Goal: Submit feedback/report problem

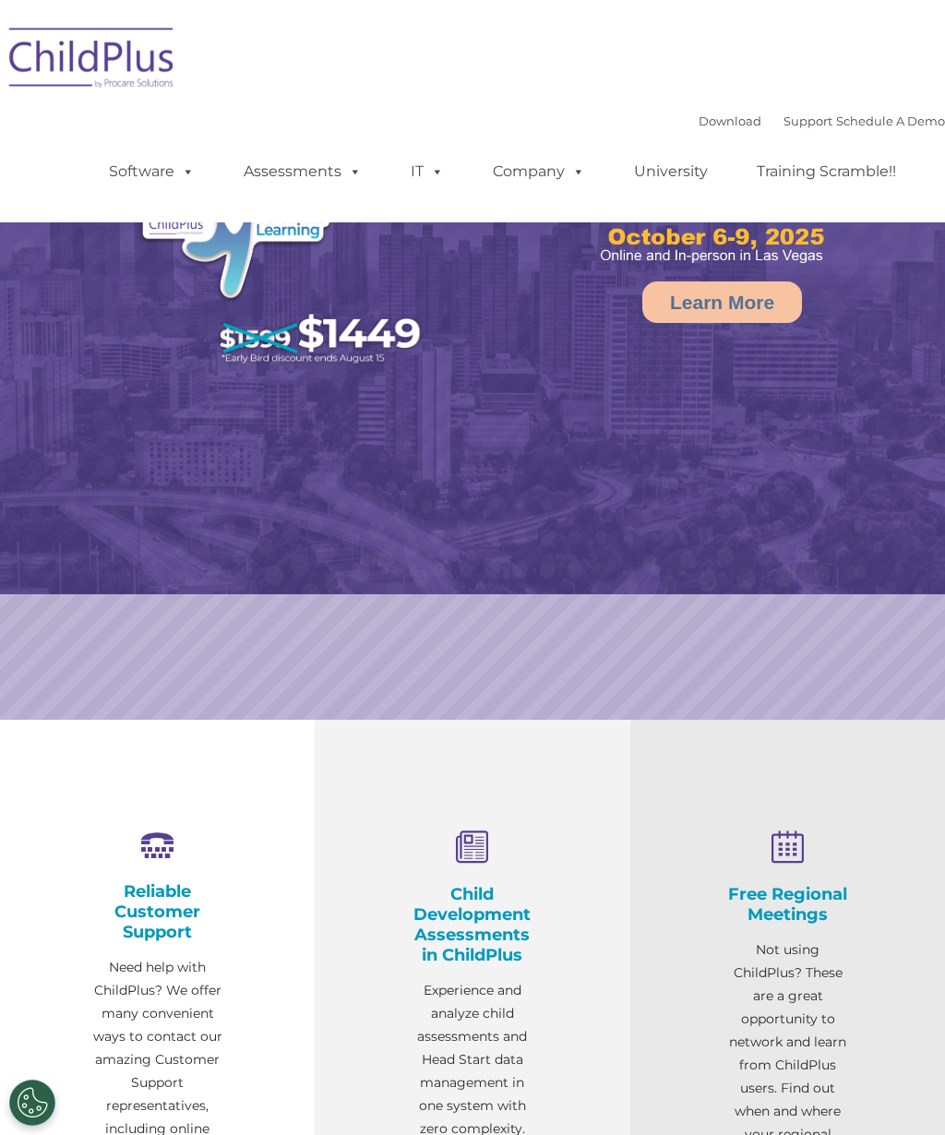
select select "MEDIUM"
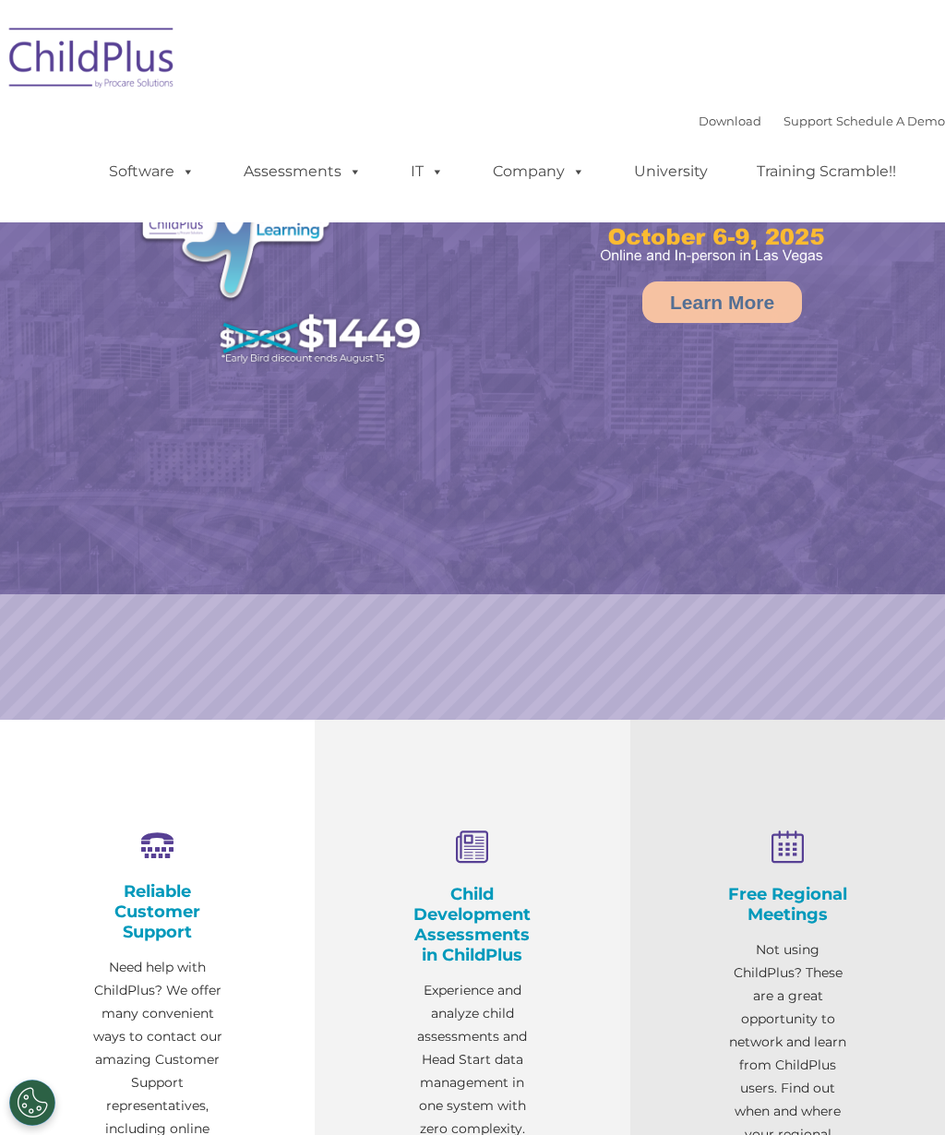
select select "MEDIUM"
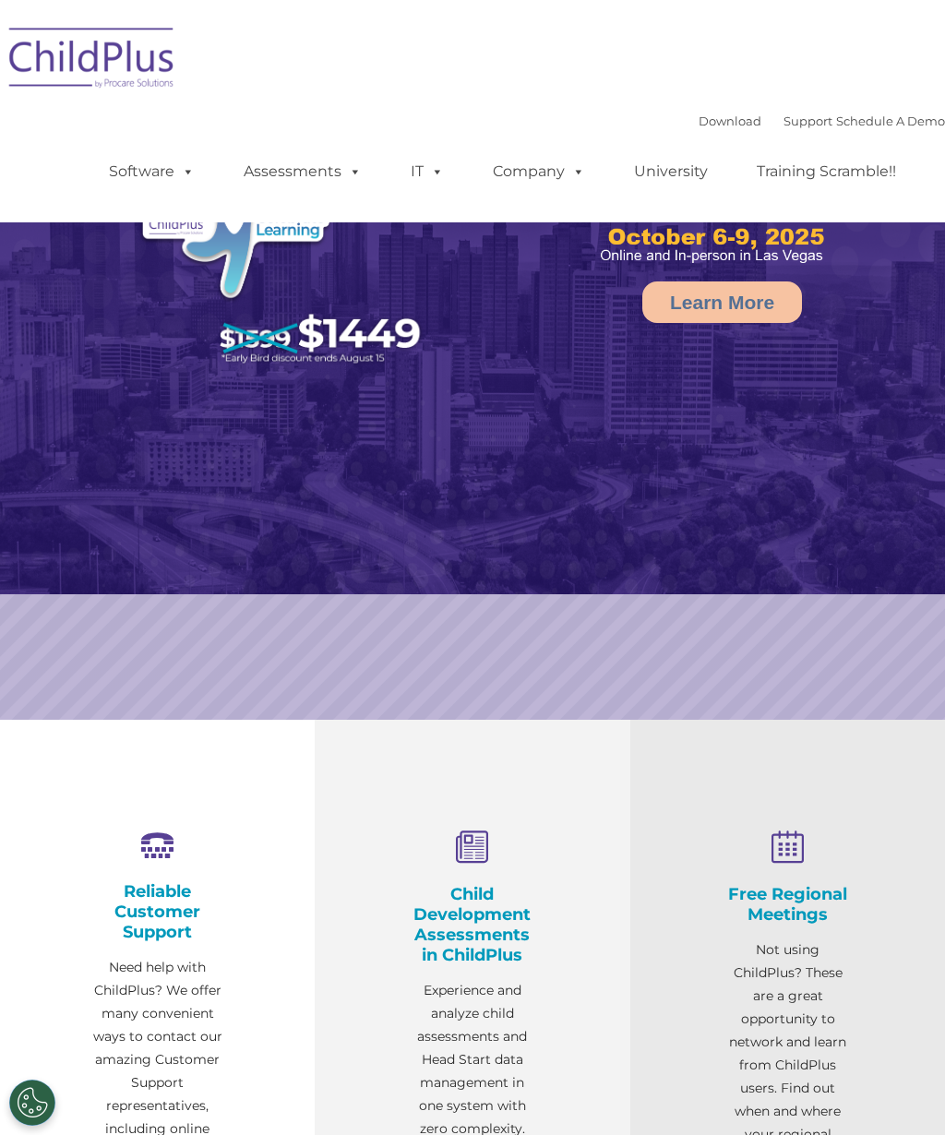
select select "MEDIUM"
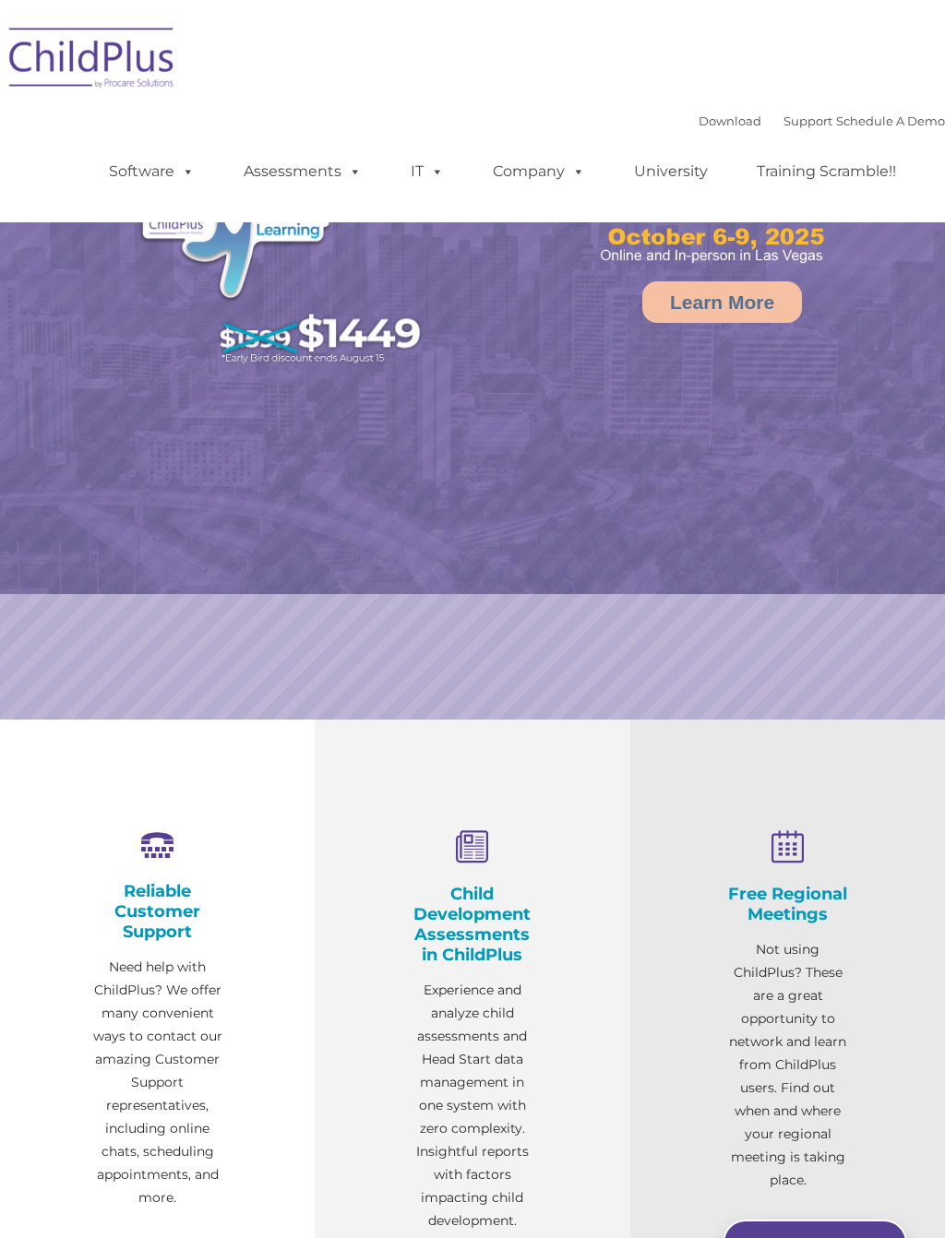
select select "MEDIUM"
